Goal: Task Accomplishment & Management: Complete application form

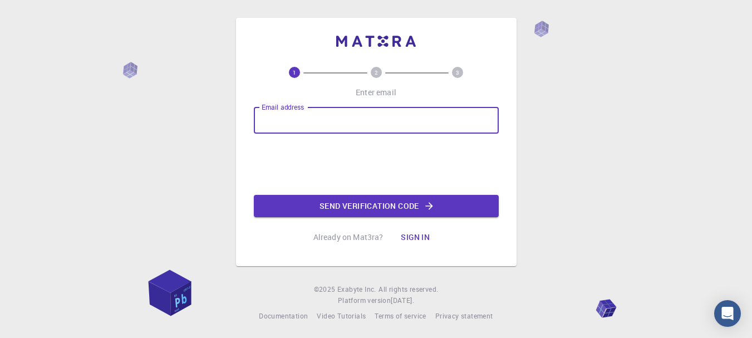
type input "[EMAIL_ADDRESS][DOMAIN_NAME]"
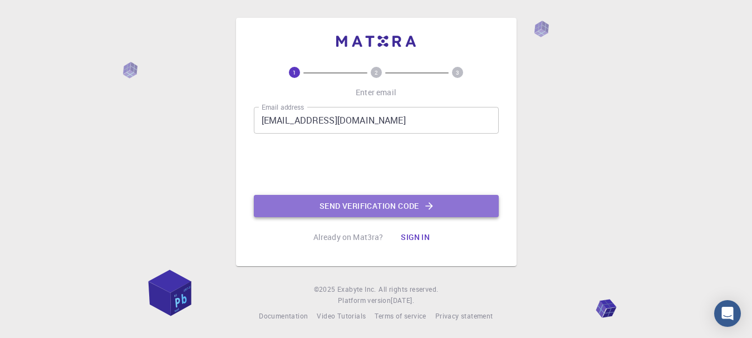
click at [341, 198] on button "Send verification code" at bounding box center [376, 206] width 245 height 22
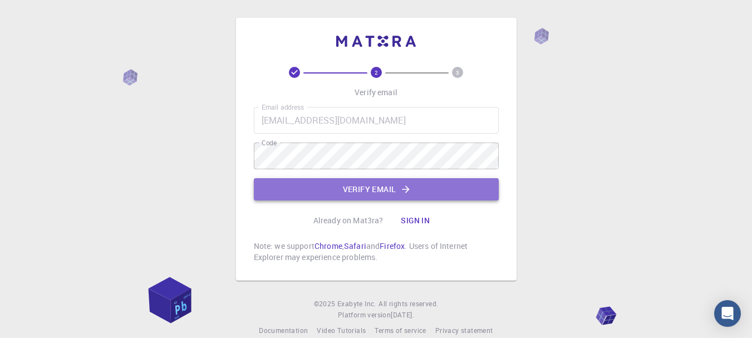
click at [362, 193] on button "Verify email" at bounding box center [376, 189] width 245 height 22
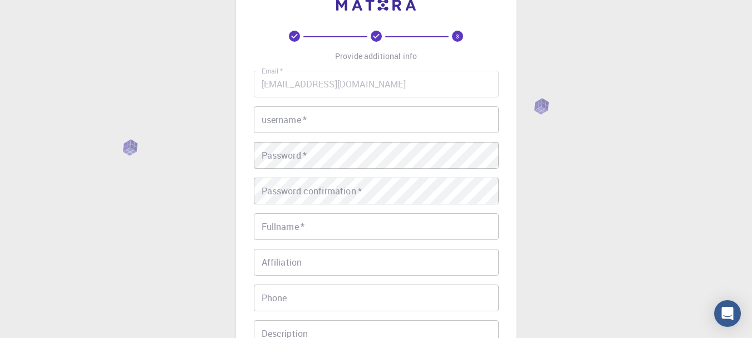
scroll to position [56, 0]
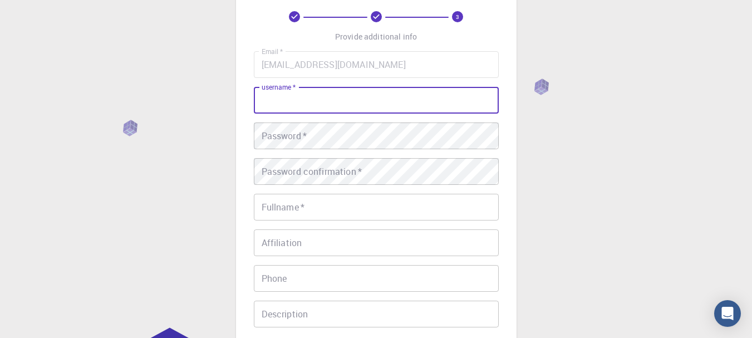
click at [347, 101] on input "username   *" at bounding box center [376, 100] width 245 height 27
type input "Lakat"
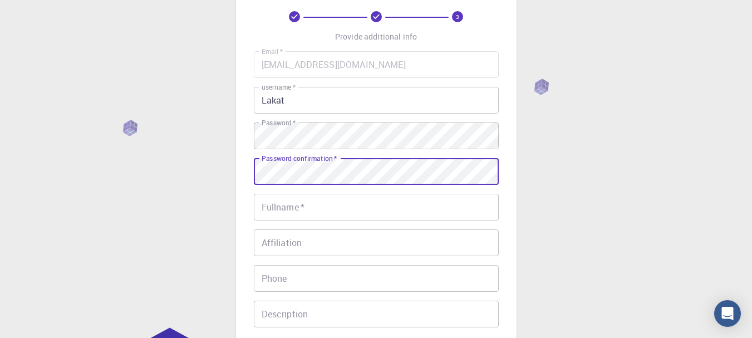
click at [331, 161] on div "Password confirmation   * Password confirmation   *" at bounding box center [376, 171] width 245 height 27
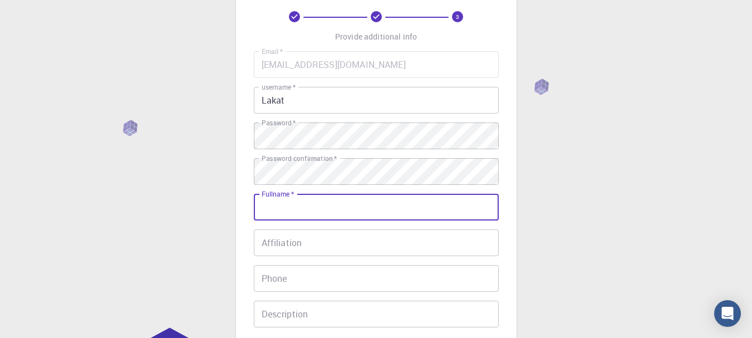
click at [324, 203] on input "Fullname   *" at bounding box center [376, 207] width 245 height 27
type input "l"
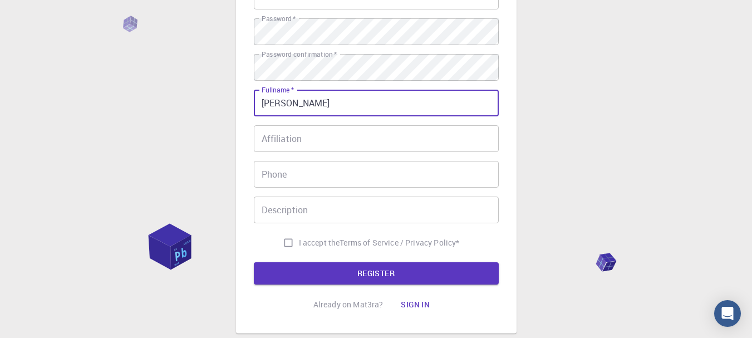
scroll to position [167, 0]
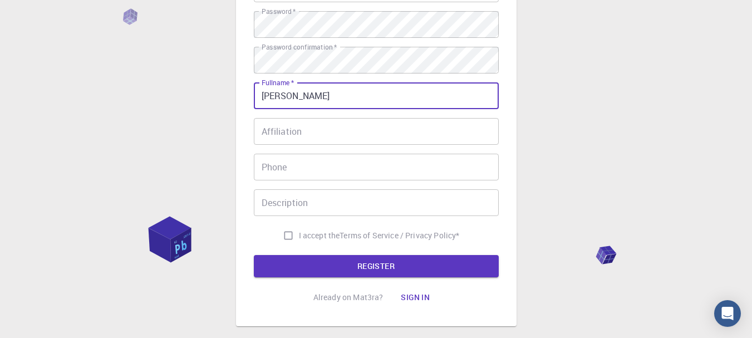
type input "[PERSON_NAME]"
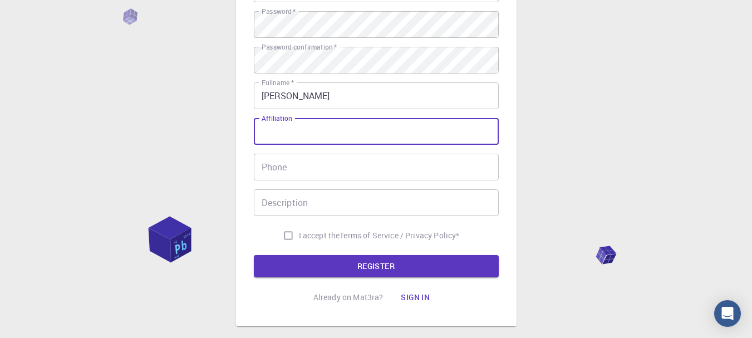
click at [278, 139] on input "Affiliation" at bounding box center [376, 131] width 245 height 27
type input "Student"
click at [287, 234] on input "I accept the Terms of Service / Privacy Policy *" at bounding box center [288, 235] width 21 height 21
checkbox input "true"
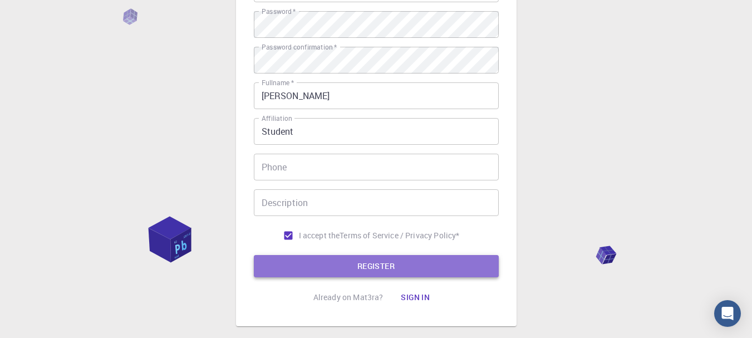
click at [288, 261] on button "REGISTER" at bounding box center [376, 266] width 245 height 22
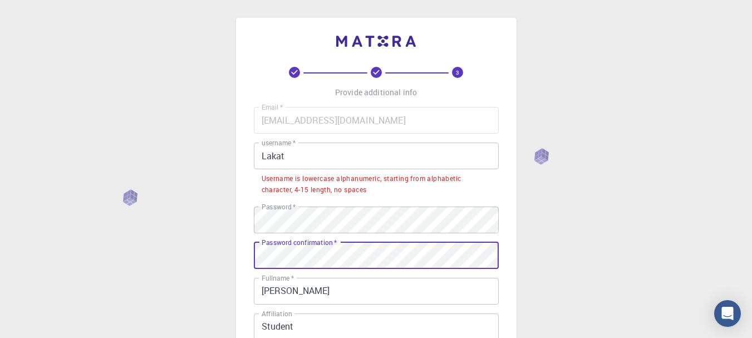
scroll to position [257, 0]
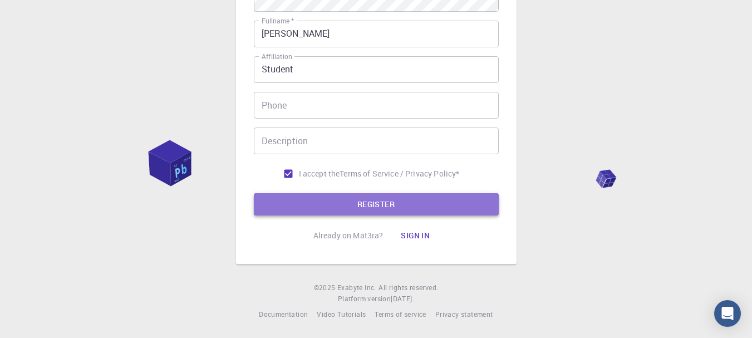
click at [354, 213] on button "REGISTER" at bounding box center [376, 204] width 245 height 22
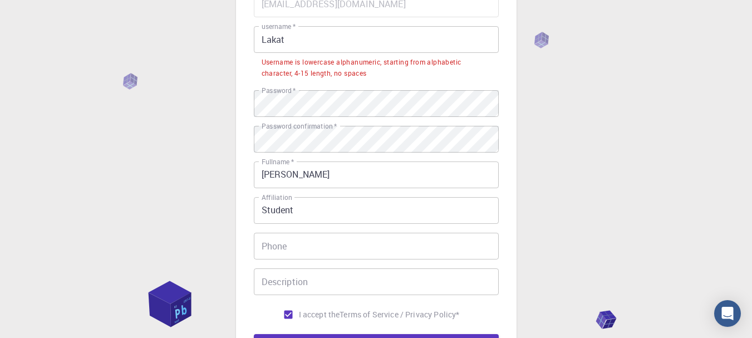
scroll to position [90, 0]
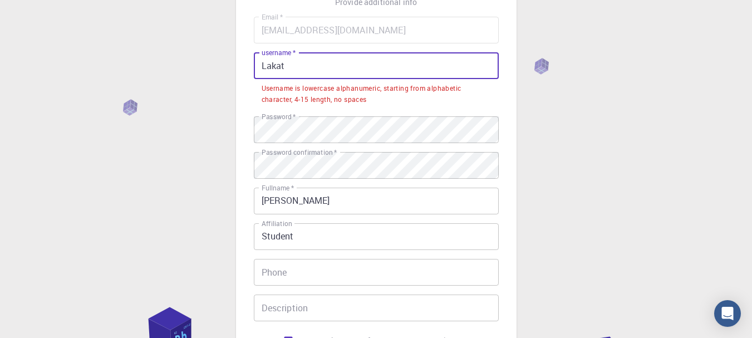
click at [321, 72] on input "Lakat" at bounding box center [376, 65] width 245 height 27
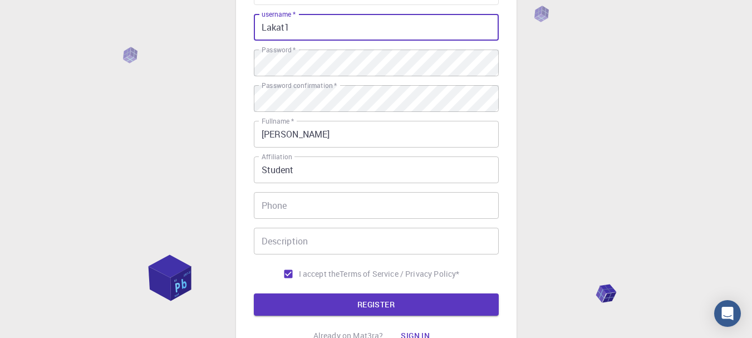
scroll to position [201, 0]
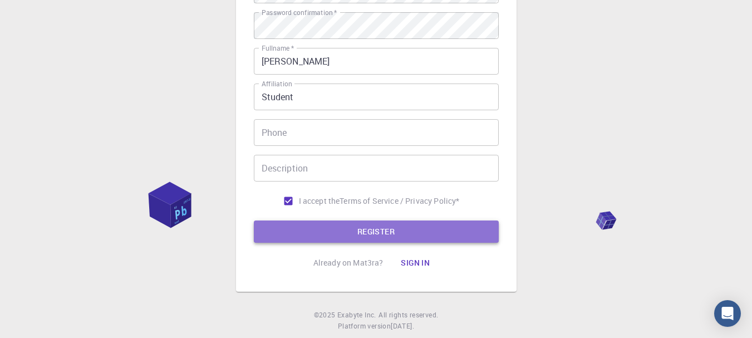
click at [340, 227] on button "REGISTER" at bounding box center [376, 231] width 245 height 22
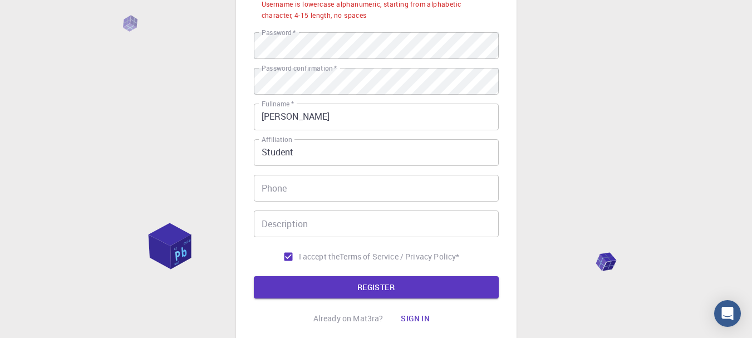
scroll to position [119, 0]
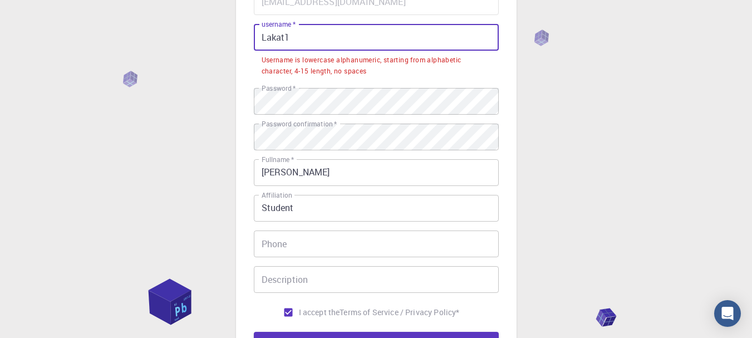
drag, startPoint x: 267, startPoint y: 40, endPoint x: 257, endPoint y: 40, distance: 9.5
click at [257, 40] on input "Lakat1" at bounding box center [376, 37] width 245 height 27
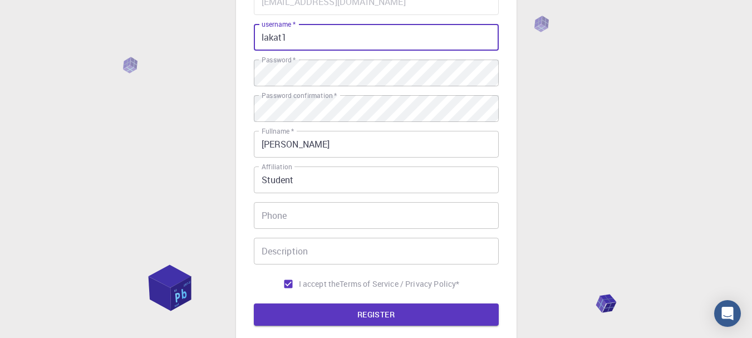
click at [302, 45] on input "lakat1" at bounding box center [376, 37] width 245 height 27
type input "lakat03"
click at [348, 319] on button "REGISTER" at bounding box center [376, 314] width 245 height 22
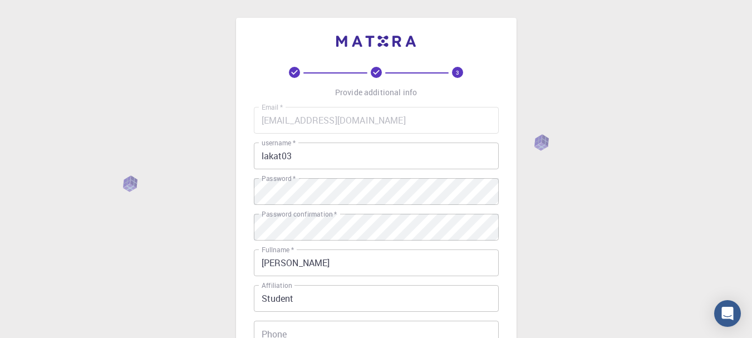
scroll to position [229, 0]
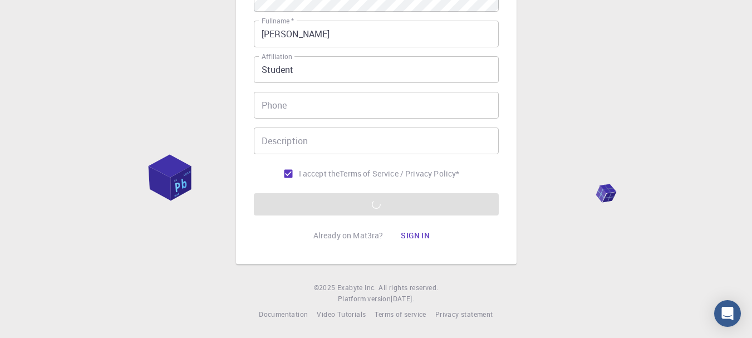
click at [313, 198] on form "Email   * [EMAIL_ADDRESS][DOMAIN_NAME] Email   * username   * lakat03 username …" at bounding box center [376, 46] width 245 height 337
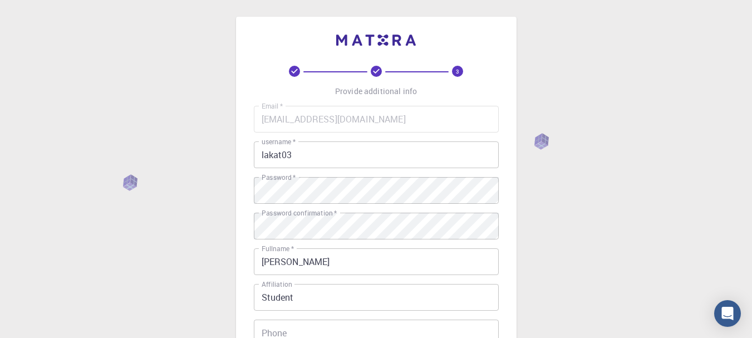
scroll to position [0, 0]
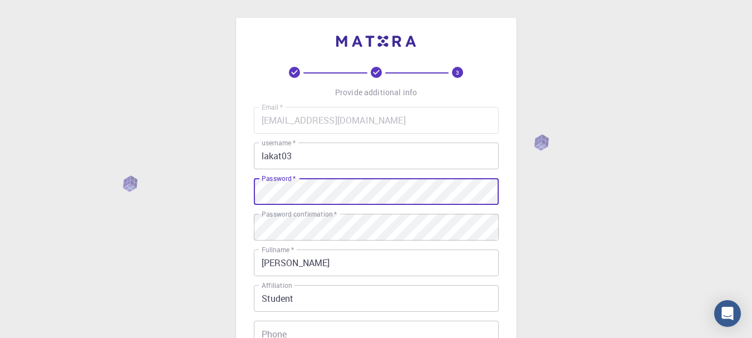
click at [444, 156] on input "lakat03" at bounding box center [376, 155] width 245 height 27
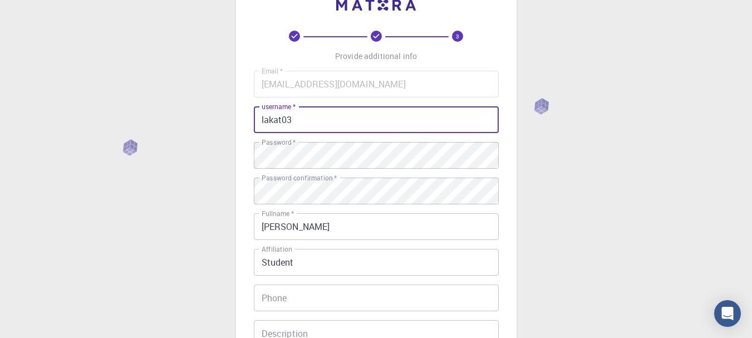
scroll to position [56, 0]
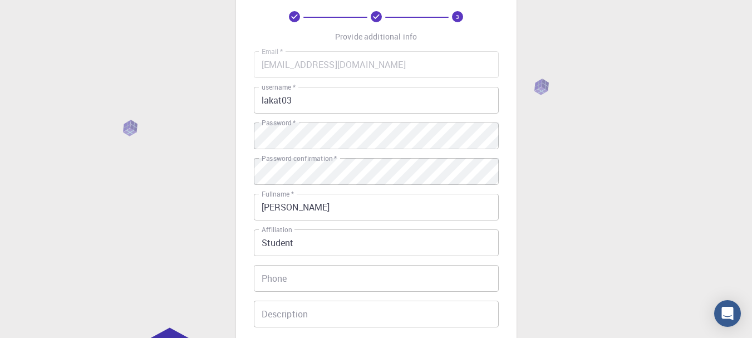
click at [544, 83] on div "3 Provide additional info Email   * [EMAIL_ADDRESS][DOMAIN_NAME] Email   * user…" at bounding box center [376, 227] width 752 height 566
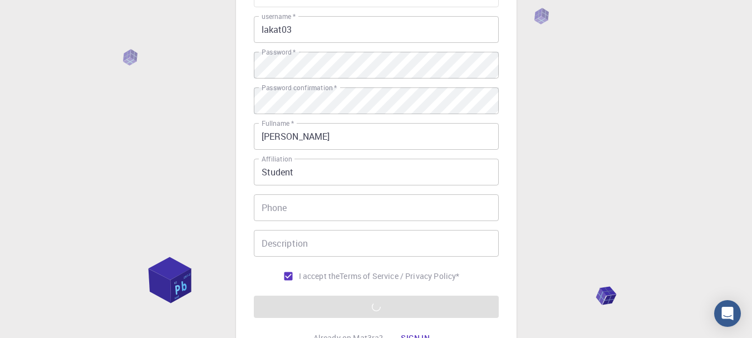
scroll to position [223, 0]
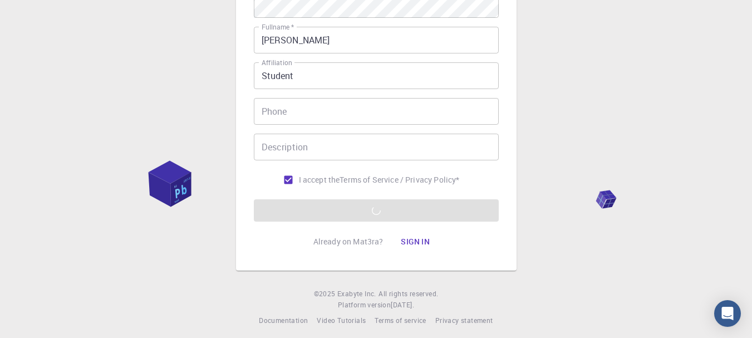
click at [368, 201] on form "Email   * [EMAIL_ADDRESS][DOMAIN_NAME] Email   * username   * lakat03 username …" at bounding box center [376, 52] width 245 height 337
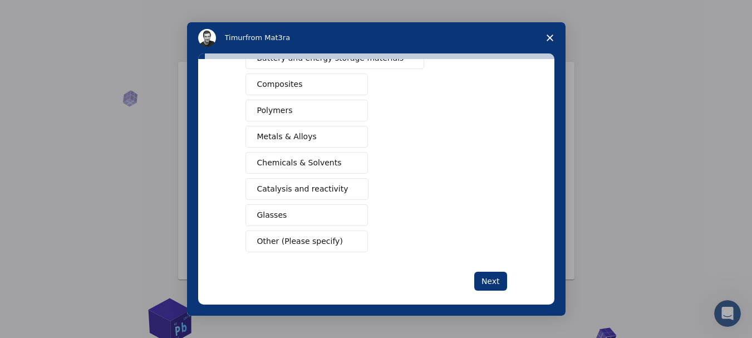
scroll to position [199, 0]
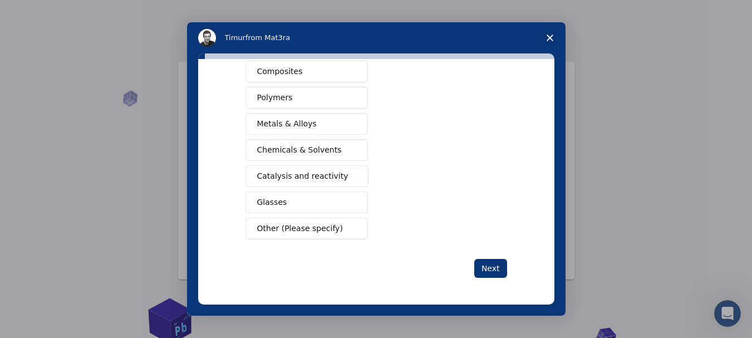
click at [352, 150] on span "Intercom messenger" at bounding box center [351, 150] width 9 height 9
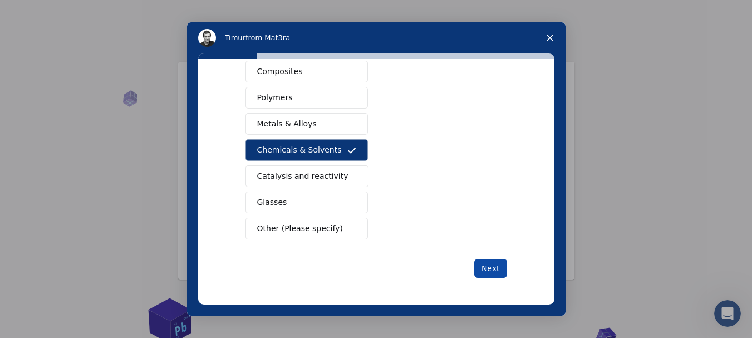
click at [483, 264] on button "Next" at bounding box center [490, 268] width 33 height 19
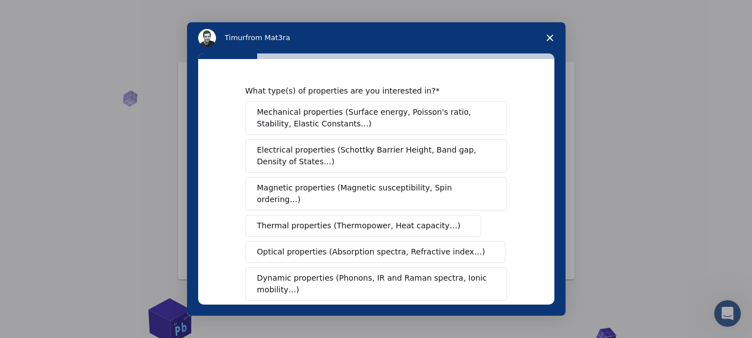
scroll to position [257, 0]
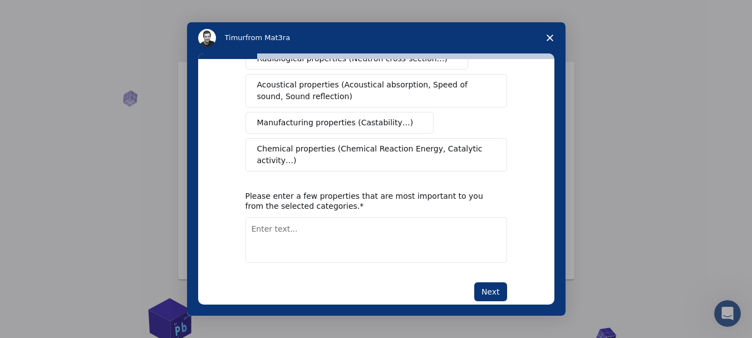
click at [321, 217] on textarea "Enter text..." at bounding box center [376, 240] width 262 height 46
click at [249, 217] on textarea "organic compounds" at bounding box center [376, 240] width 262 height 46
type textarea "preparation of organic compounds"
click at [482, 282] on button "Next" at bounding box center [490, 291] width 33 height 19
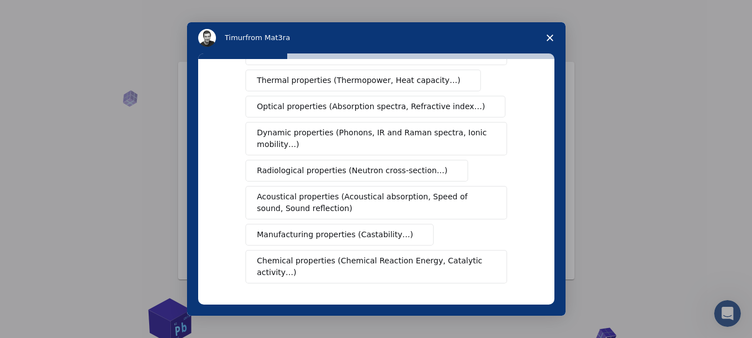
click at [318, 229] on span "Manufacturing properties (Castability…)" at bounding box center [335, 235] width 156 height 12
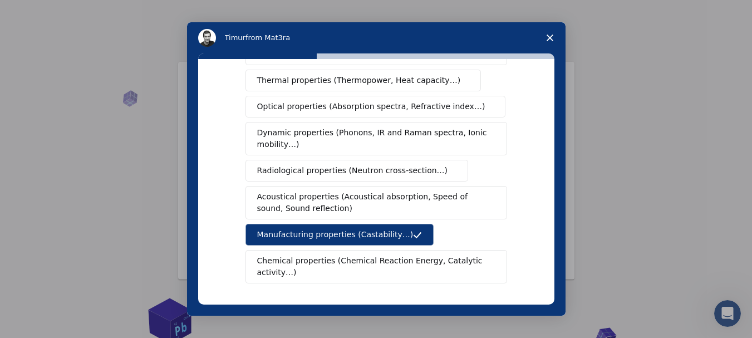
scroll to position [257, 0]
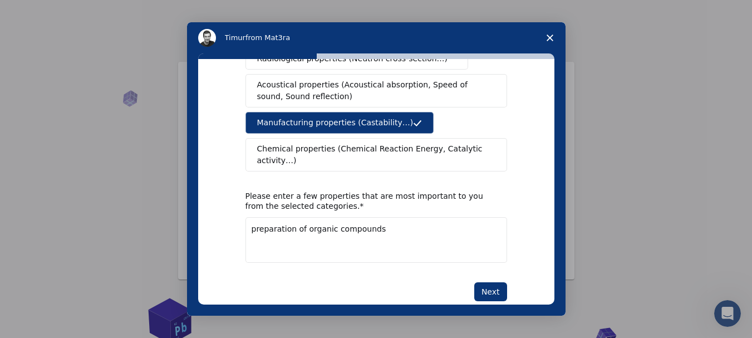
drag, startPoint x: 494, startPoint y: 267, endPoint x: 304, endPoint y: 212, distance: 197.4
click at [304, 212] on div "What type(s) of properties are you interested in? Mechanical properties (Surfac…" at bounding box center [376, 65] width 262 height 472
drag, startPoint x: 486, startPoint y: 268, endPoint x: 455, endPoint y: 241, distance: 41.1
click at [432, 230] on div "What type(s) of properties are you interested in? Mechanical properties (Surfac…" at bounding box center [376, 65] width 262 height 472
click at [480, 257] on div "What type(s) of properties are you interested in? Mechanical properties (Surfac…" at bounding box center [376, 65] width 262 height 472
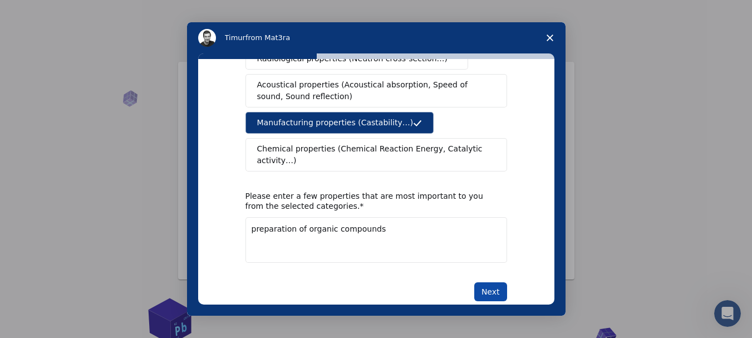
click at [481, 282] on button "Next" at bounding box center [490, 291] width 33 height 19
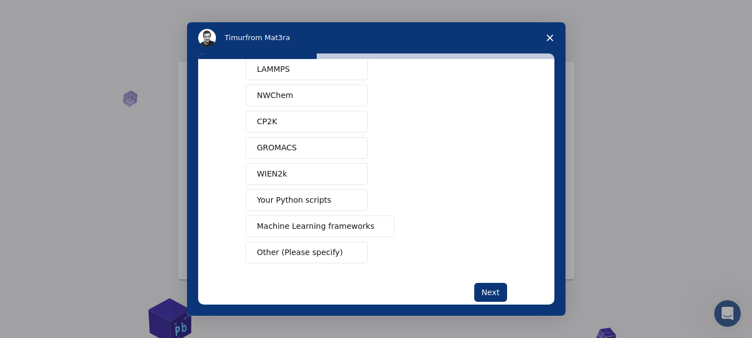
scroll to position [119, 0]
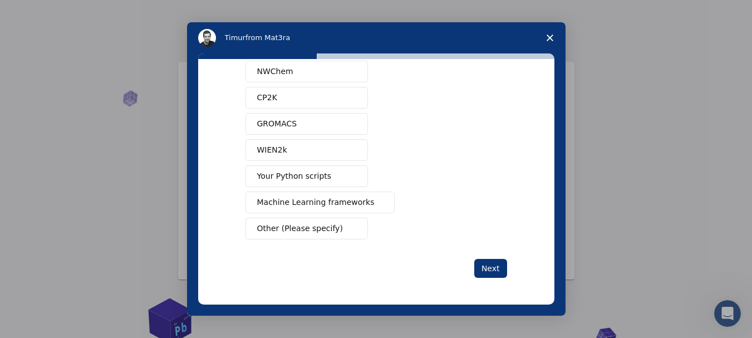
click at [324, 233] on span "Other (Please specify)" at bounding box center [300, 229] width 86 height 12
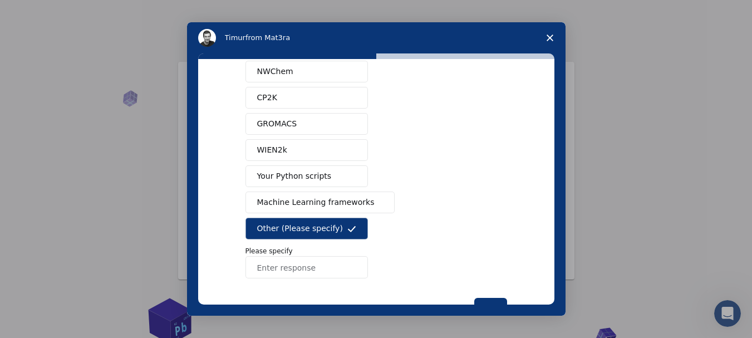
click at [316, 269] on input "Enter response" at bounding box center [306, 267] width 122 height 22
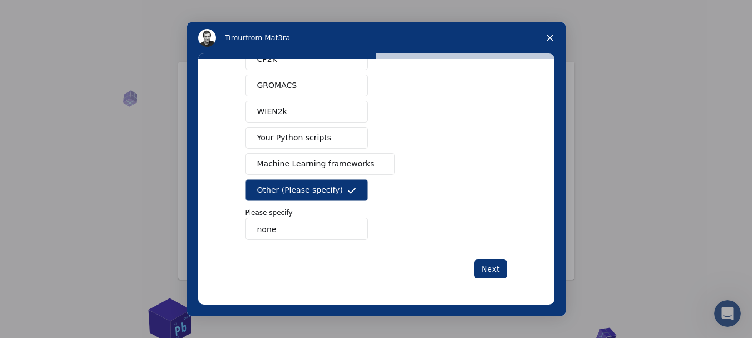
scroll to position [158, 0]
type input "none"
click at [481, 265] on button "Next" at bounding box center [490, 268] width 33 height 19
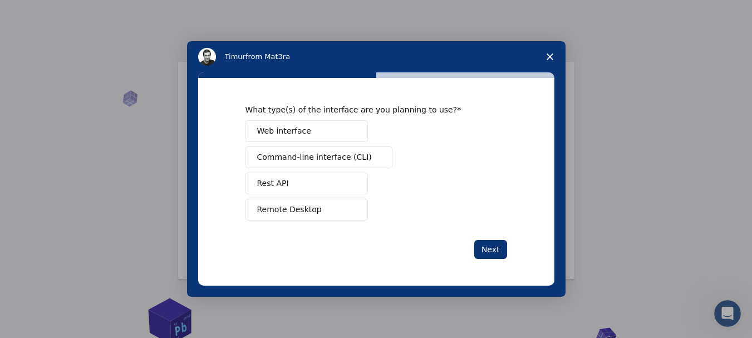
scroll to position [0, 0]
click at [494, 257] on button "Next" at bounding box center [490, 249] width 33 height 19
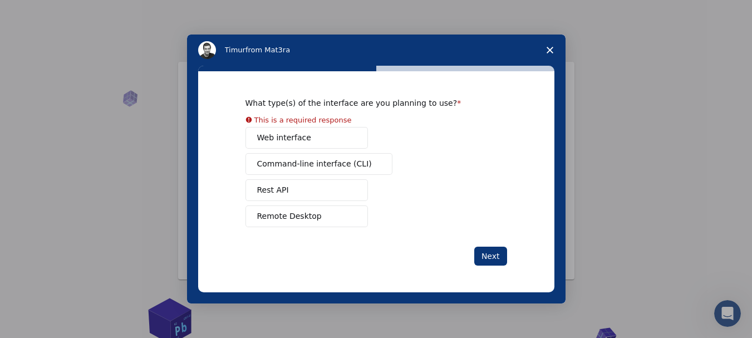
click at [268, 145] on div "Web interface Command-line interface (CLI) Rest API Remote Desktop" at bounding box center [376, 177] width 262 height 100
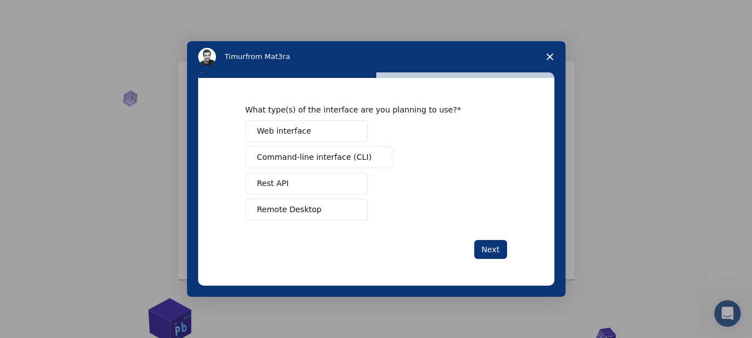
click at [299, 121] on button "Web interface" at bounding box center [306, 131] width 122 height 22
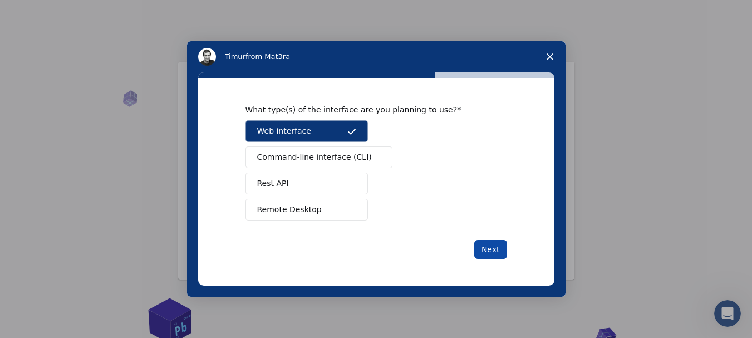
click at [482, 249] on button "Next" at bounding box center [490, 249] width 33 height 19
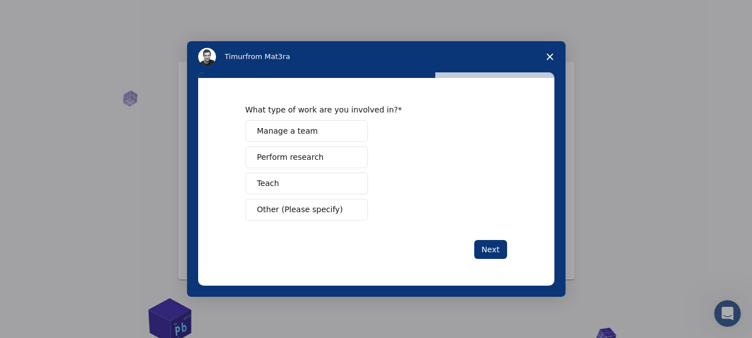
click at [307, 216] on button "Other (Please specify)" at bounding box center [306, 210] width 122 height 22
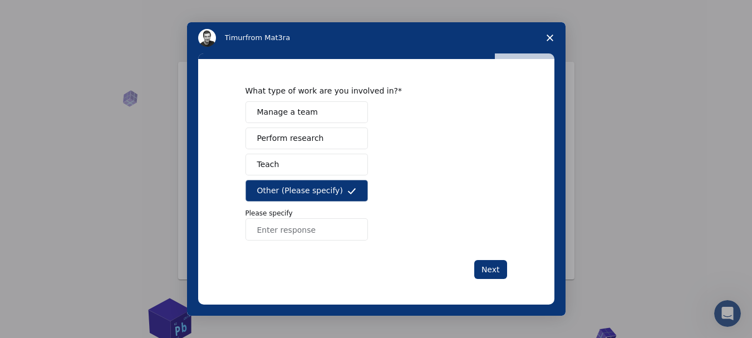
click at [305, 223] on input "Enter response" at bounding box center [306, 229] width 122 height 22
type input "student researcher"
click at [498, 276] on button "Next" at bounding box center [490, 269] width 33 height 19
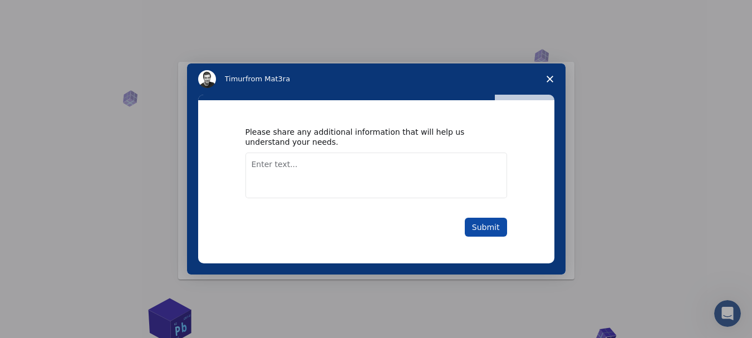
click at [488, 230] on button "Submit" at bounding box center [486, 227] width 42 height 19
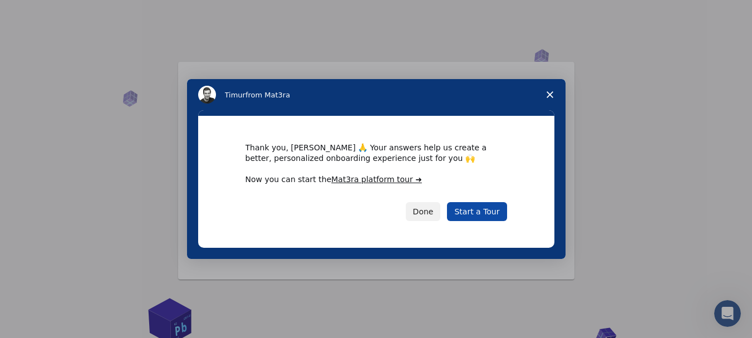
click at [484, 213] on link "Start a Tour" at bounding box center [477, 211] width 60 height 19
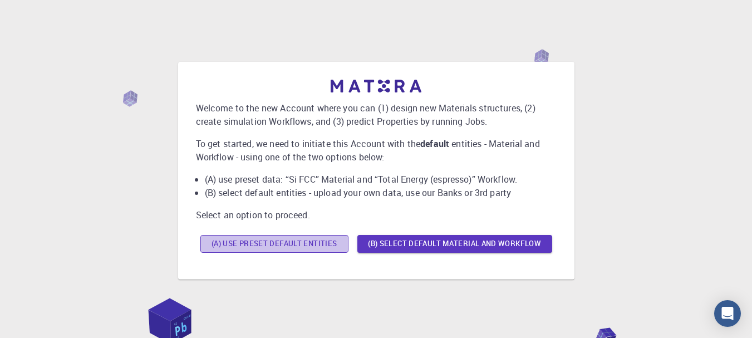
click at [332, 249] on button "(A) Use preset default entities" at bounding box center [274, 244] width 148 height 18
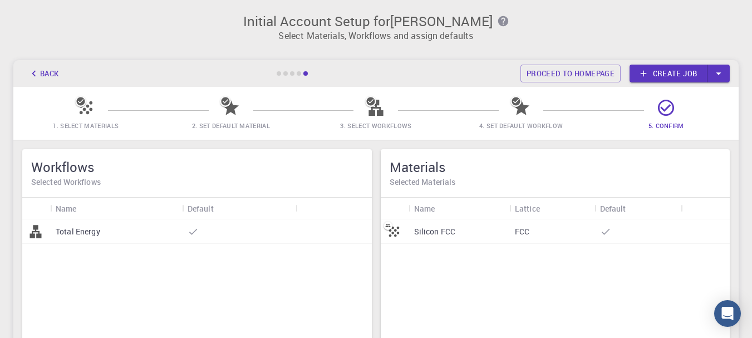
click at [701, 73] on link "Create job" at bounding box center [668, 74] width 78 height 18
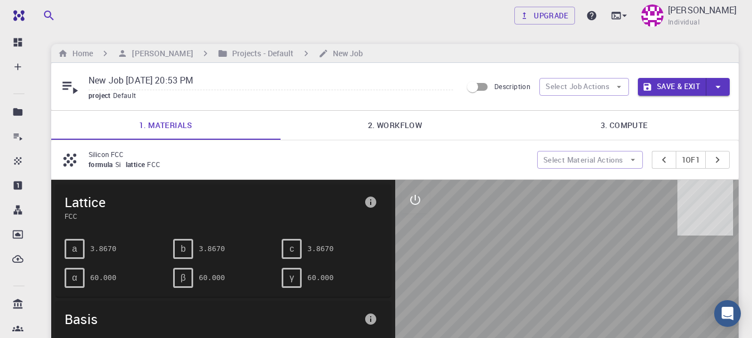
click at [379, 129] on link "2. Workflow" at bounding box center [394, 125] width 229 height 29
